Goal: Task Accomplishment & Management: Use online tool/utility

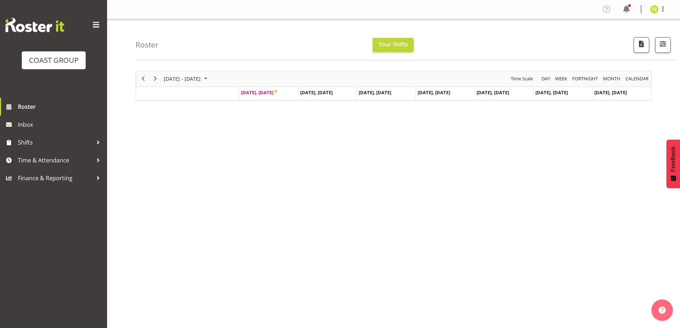
drag, startPoint x: 181, startPoint y: 204, endPoint x: 147, endPoint y: 197, distance: 33.9
click at [181, 203] on div "[DATE] - [DATE] [DATE] Day Week Fortnight Month calendar Month Agenda Time Scal…" at bounding box center [408, 208] width 544 height 285
click at [52, 158] on span "Time & Attendance" at bounding box center [55, 160] width 75 height 11
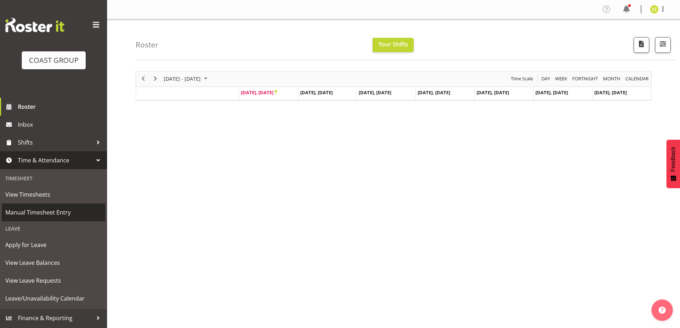
click at [56, 214] on span "Manual Timesheet Entry" at bounding box center [53, 212] width 96 height 11
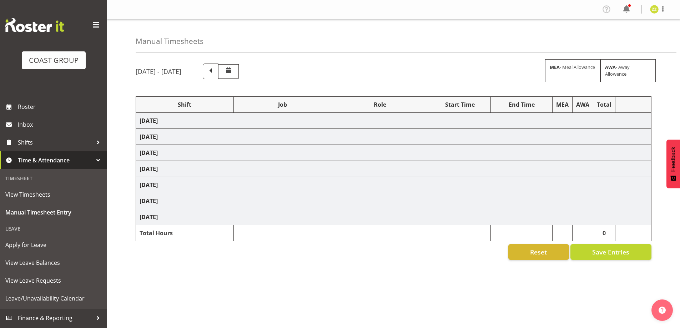
select select "47759"
select select "7032"
select select "47759"
select select "7032"
select select "16"
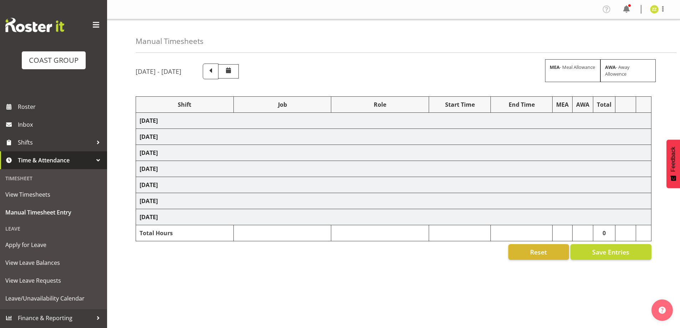
select select "47759"
select select "7032"
select select "47759"
select select "7032"
select select "47759"
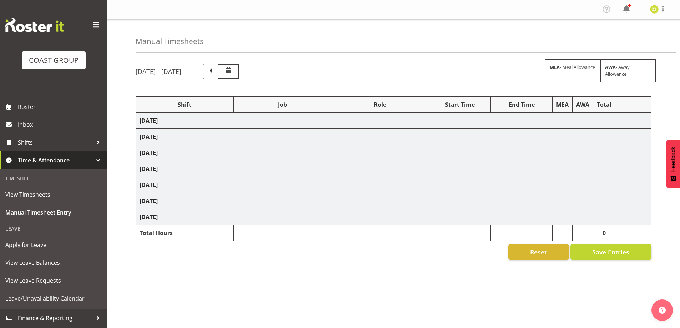
select select "7032"
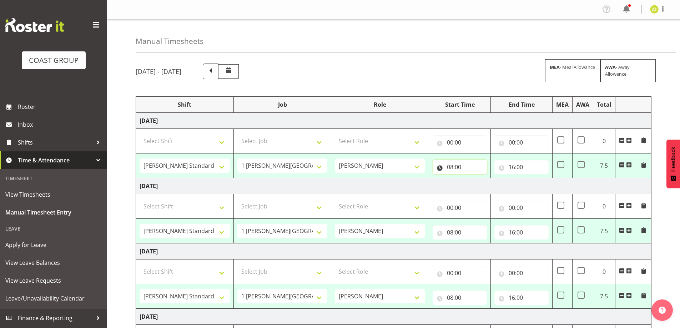
click at [463, 167] on input "08:00" at bounding box center [459, 167] width 54 height 14
drag, startPoint x: 479, startPoint y: 185, endPoint x: 478, endPoint y: 180, distance: 4.7
click at [479, 185] on select "00 01 02 03 04 05 06 07 08 09 10 11 12 13 14 15 16 17 18 19 20 21 22 23" at bounding box center [481, 185] width 16 height 14
select select "9"
click at [473, 178] on select "00 01 02 03 04 05 06 07 08 09 10 11 12 13 14 15 16 17 18 19 20 21 22 23" at bounding box center [481, 185] width 16 height 14
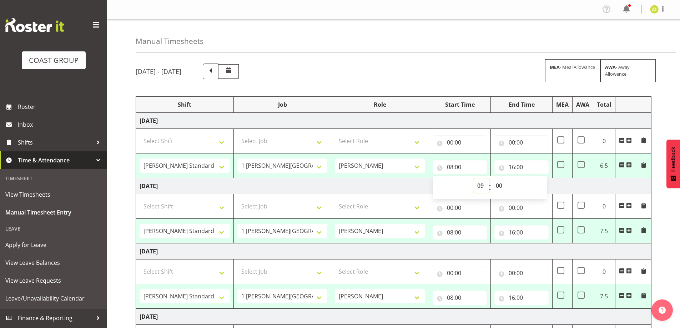
type input "09:00"
click at [526, 164] on input "16:00" at bounding box center [521, 167] width 54 height 14
click at [543, 187] on select "00 01 02 03 04 05 06 07 08 09 10 11 12 13 14 15 16 17 18 19 20 21 22 23" at bounding box center [543, 185] width 16 height 14
select select "15"
click at [535, 178] on select "00 01 02 03 04 05 06 07 08 09 10 11 12 13 14 15 16 17 18 19 20 21 22 23" at bounding box center [543, 185] width 16 height 14
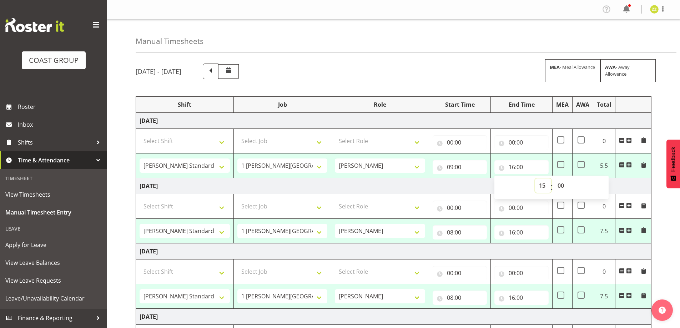
type input "15:00"
click at [480, 232] on input "08:00" at bounding box center [459, 232] width 54 height 14
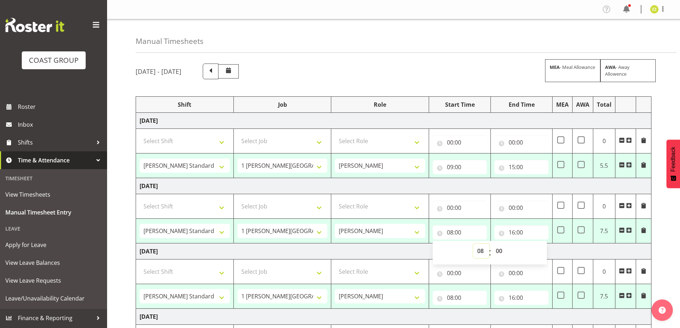
drag, startPoint x: 481, startPoint y: 252, endPoint x: 482, endPoint y: 244, distance: 7.1
click at [481, 252] on select "00 01 02 03 04 05 06 07 08 09 10 11 12 13 14 15 16 17 18 19 20 21 22 23" at bounding box center [481, 251] width 16 height 14
select select "9"
click at [473, 244] on select "00 01 02 03 04 05 06 07 08 09 10 11 12 13 14 15 16 17 18 19 20 21 22 23" at bounding box center [481, 251] width 16 height 14
type input "09:00"
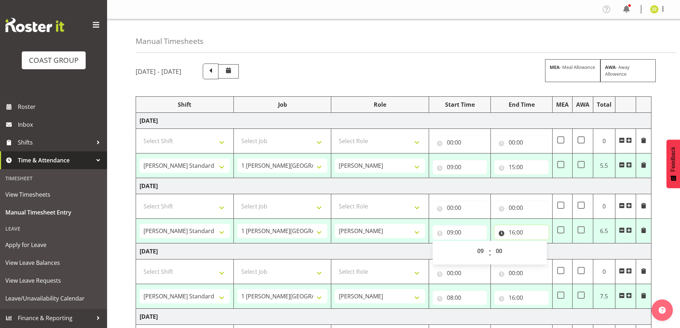
click at [526, 234] on input "16:00" at bounding box center [521, 232] width 54 height 14
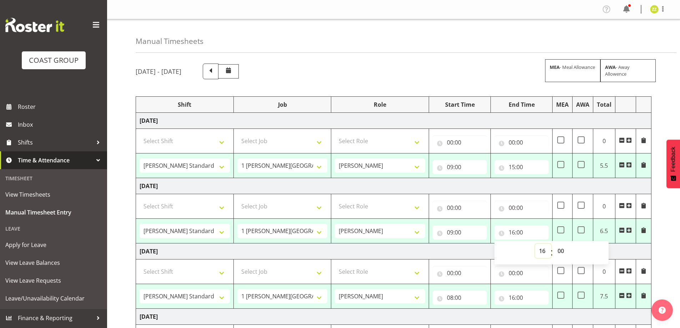
click at [541, 252] on select "00 01 02 03 04 05 06 07 08 09 10 11 12 13 14 15 16 17 18 19 20 21 22 23" at bounding box center [543, 251] width 16 height 14
select select "15"
click at [535, 244] on select "00 01 02 03 04 05 06 07 08 09 10 11 12 13 14 15 16 17 18 19 20 21 22 23" at bounding box center [543, 251] width 16 height 14
type input "15:00"
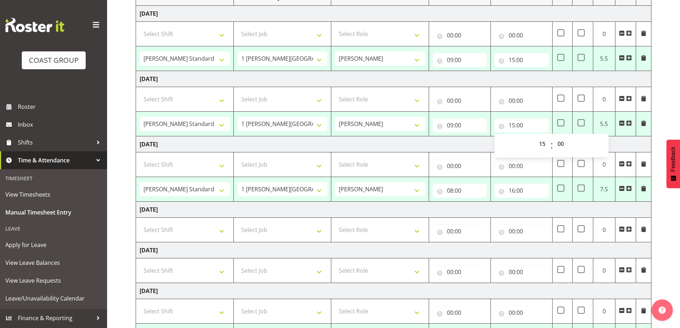
click at [622, 188] on span at bounding box center [622, 189] width 6 height 6
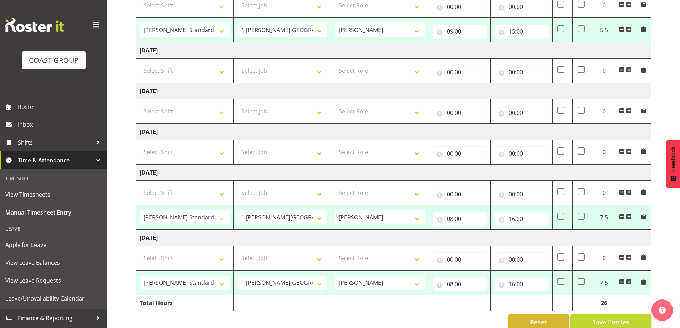
scroll to position [213, 0]
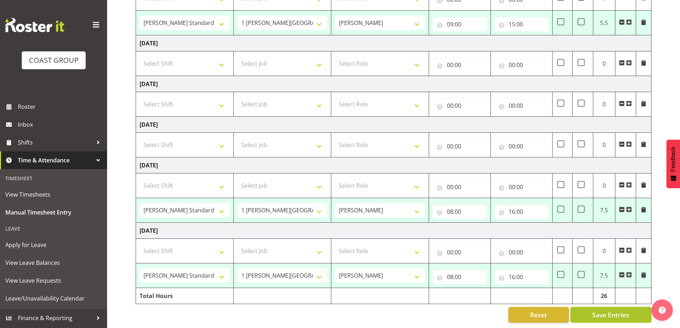
click at [608, 310] on span "Save Entries" at bounding box center [610, 314] width 37 height 9
select select "47759"
select select "7032"
type input "09:00"
type input "15:00"
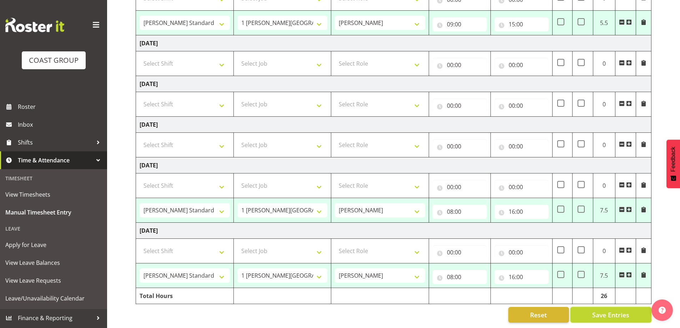
select select "47759"
select select "7032"
type input "09:00"
type input "15:00"
select select "47759"
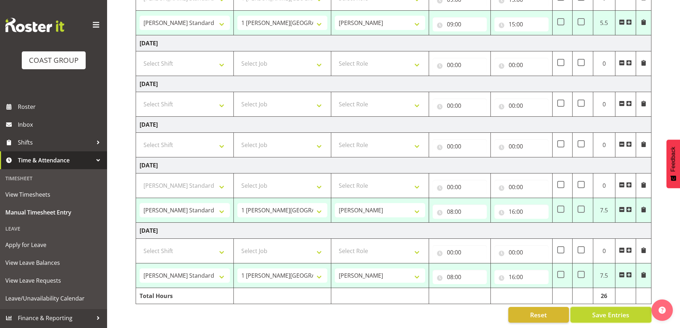
select select "7032"
type input "08:00"
type input "16:00"
select select "47759"
select select "7032"
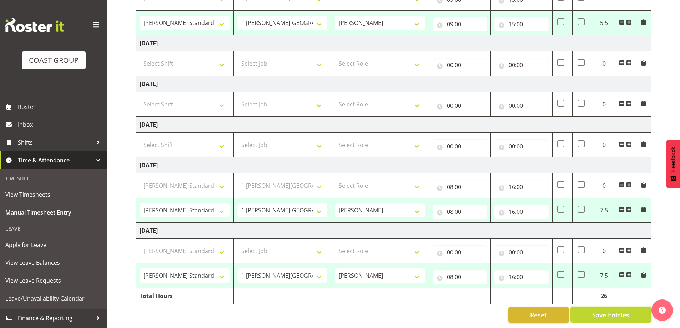
type input "08:00"
type input "16:00"
select select "47759"
select select "7032"
select select "47759"
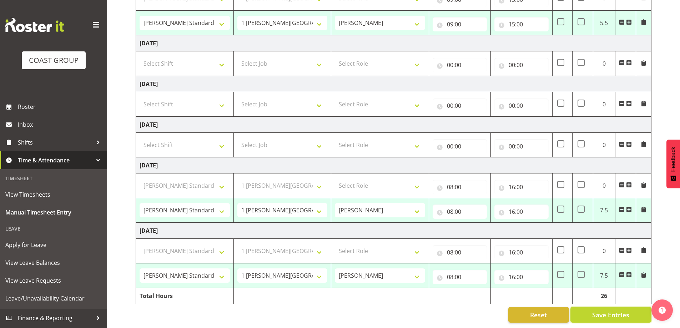
select select "7032"
select select "47759"
select select "7032"
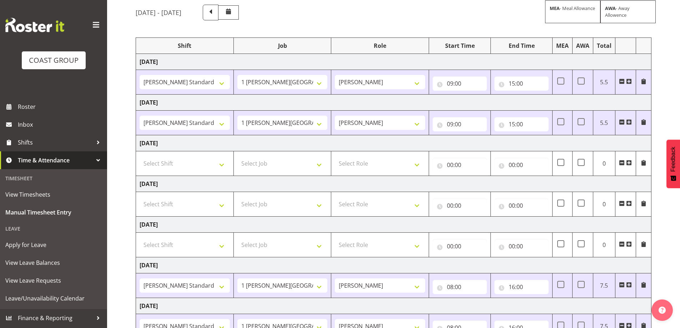
scroll to position [0, 0]
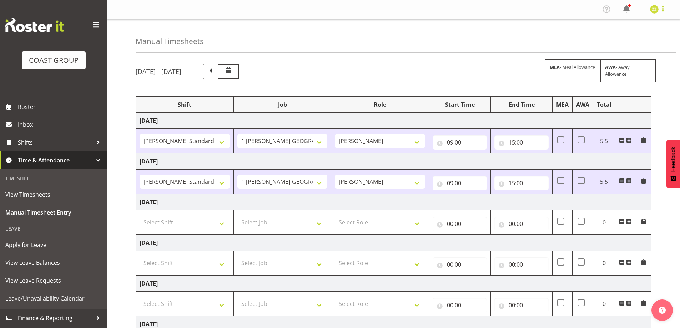
click at [662, 10] on span at bounding box center [662, 9] width 9 height 9
click at [647, 38] on link "Log Out" at bounding box center [632, 37] width 69 height 13
